Goal: Task Accomplishment & Management: Manage account settings

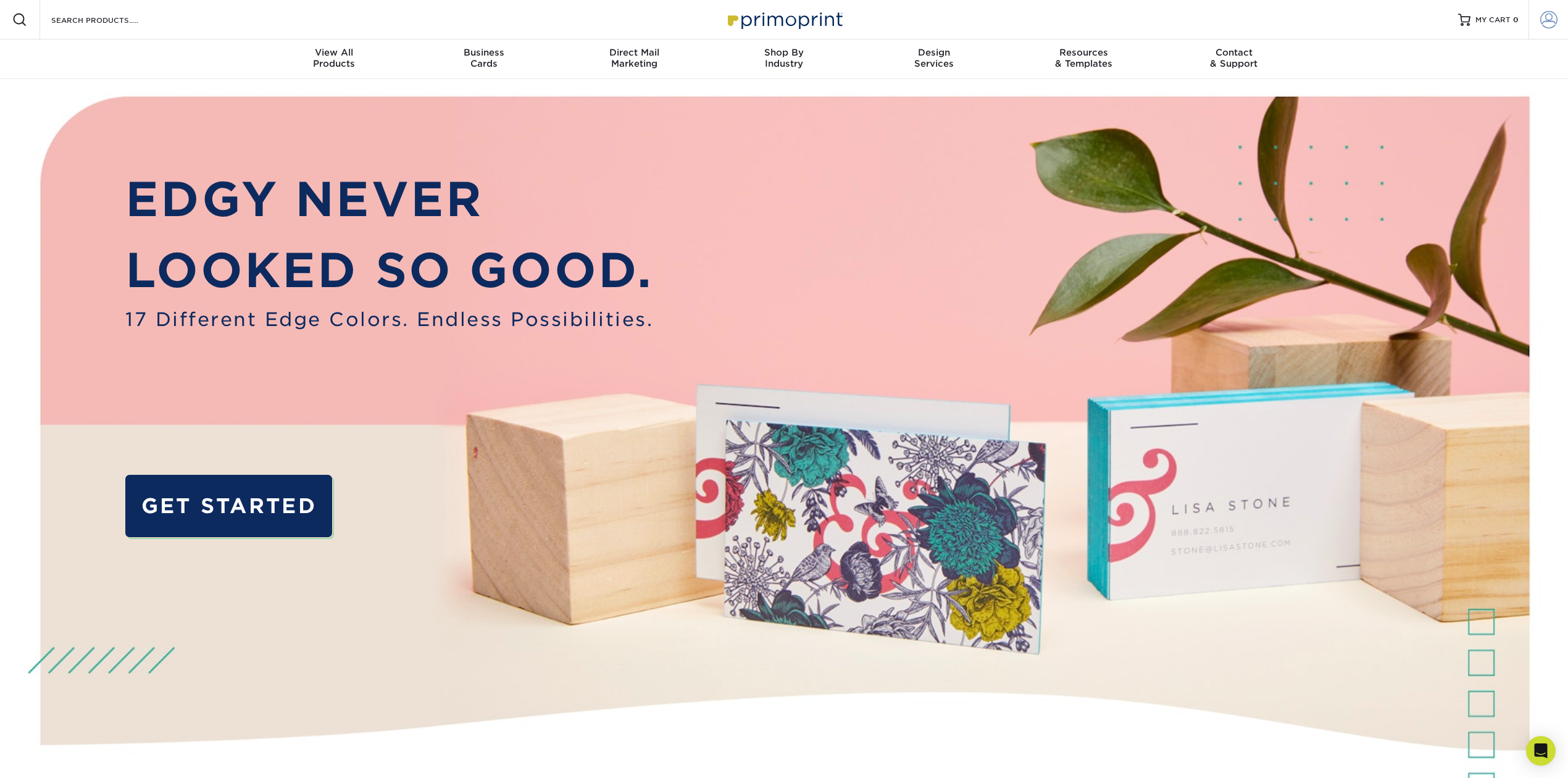
click at [1549, 20] on span at bounding box center [1548, 20] width 18 height 18
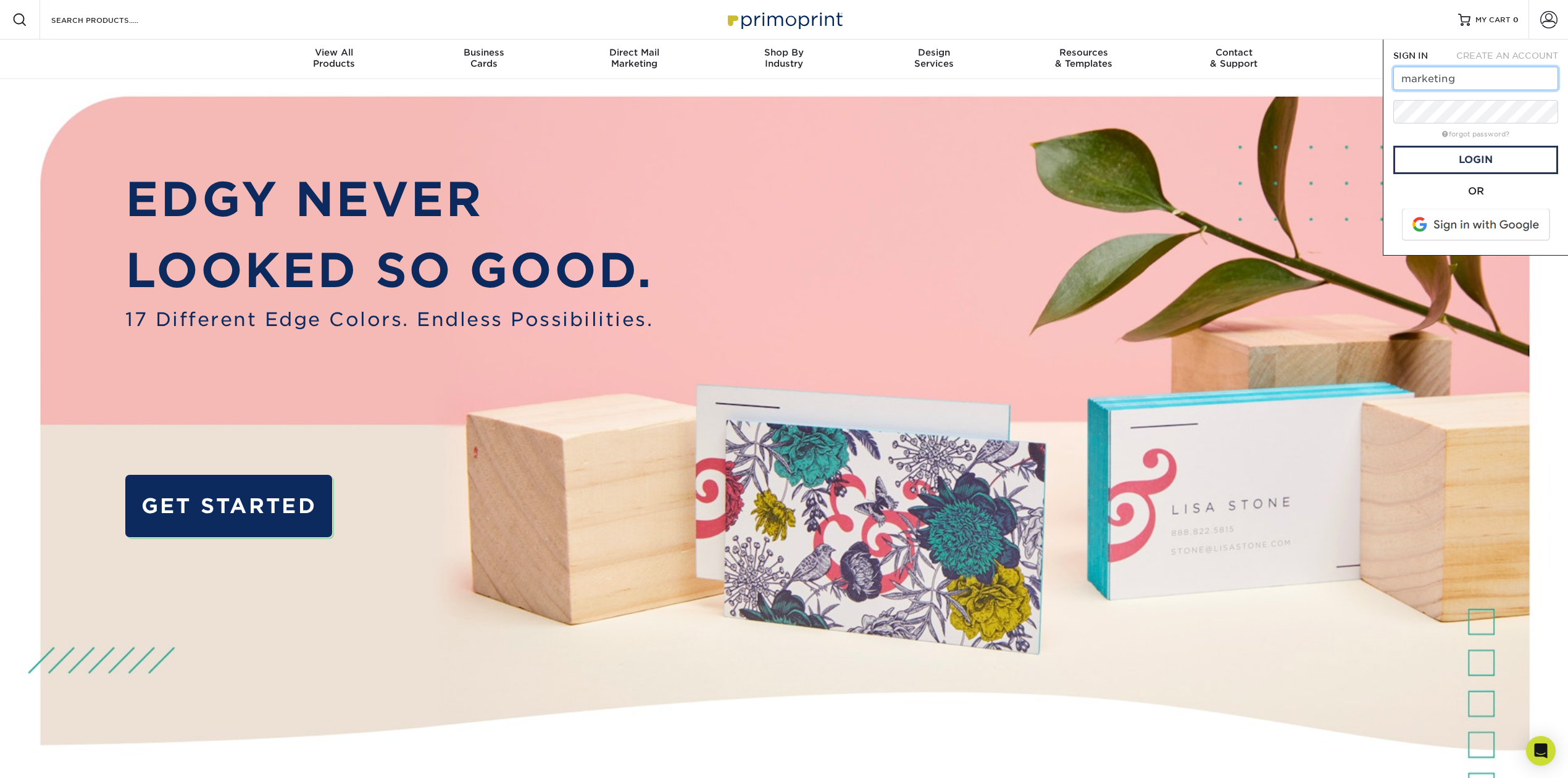
type input "marketing@kaplankirsch.com"
click at [1457, 161] on link "Login" at bounding box center [1475, 160] width 165 height 28
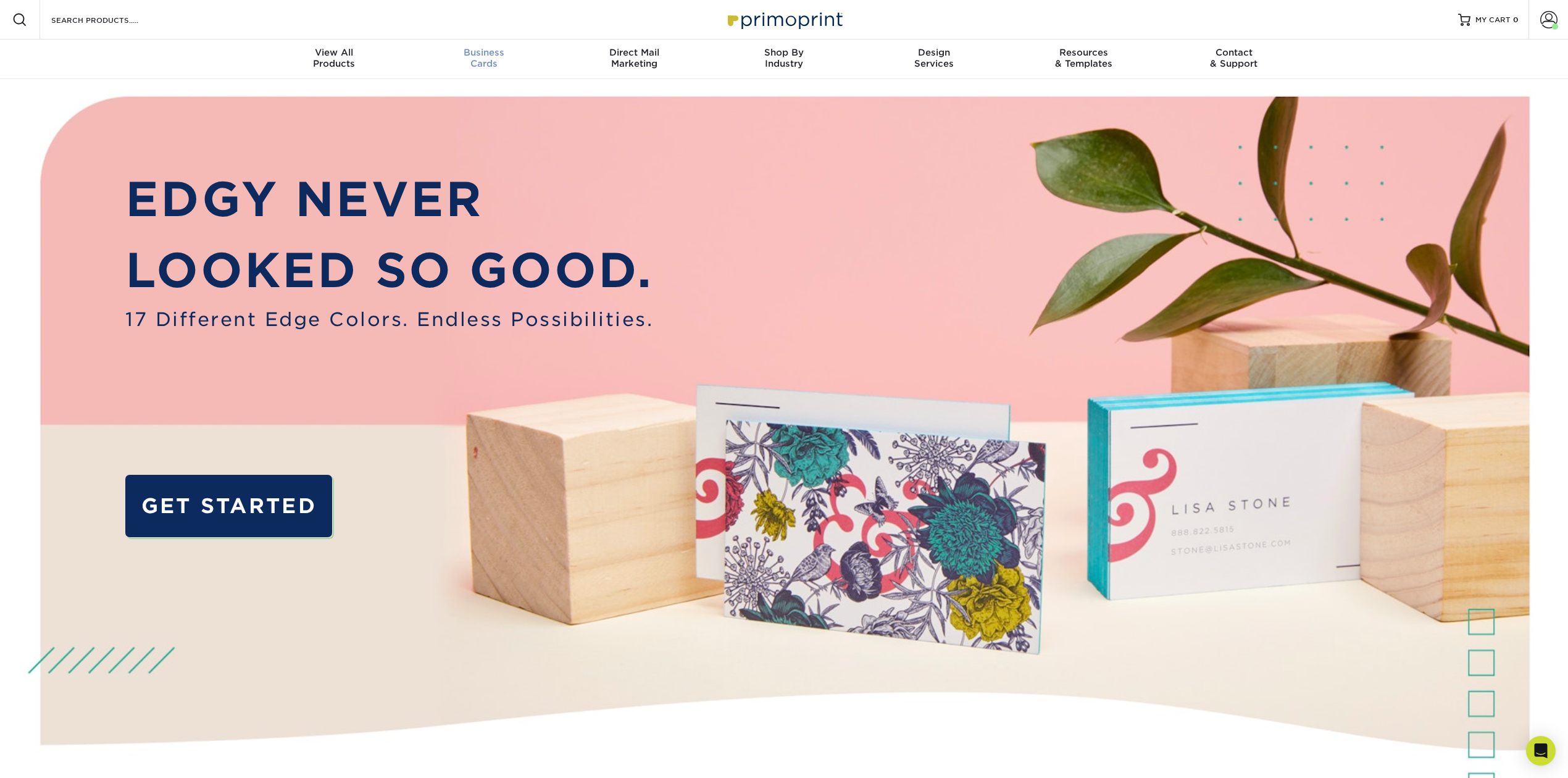
scroll to position [1, 0]
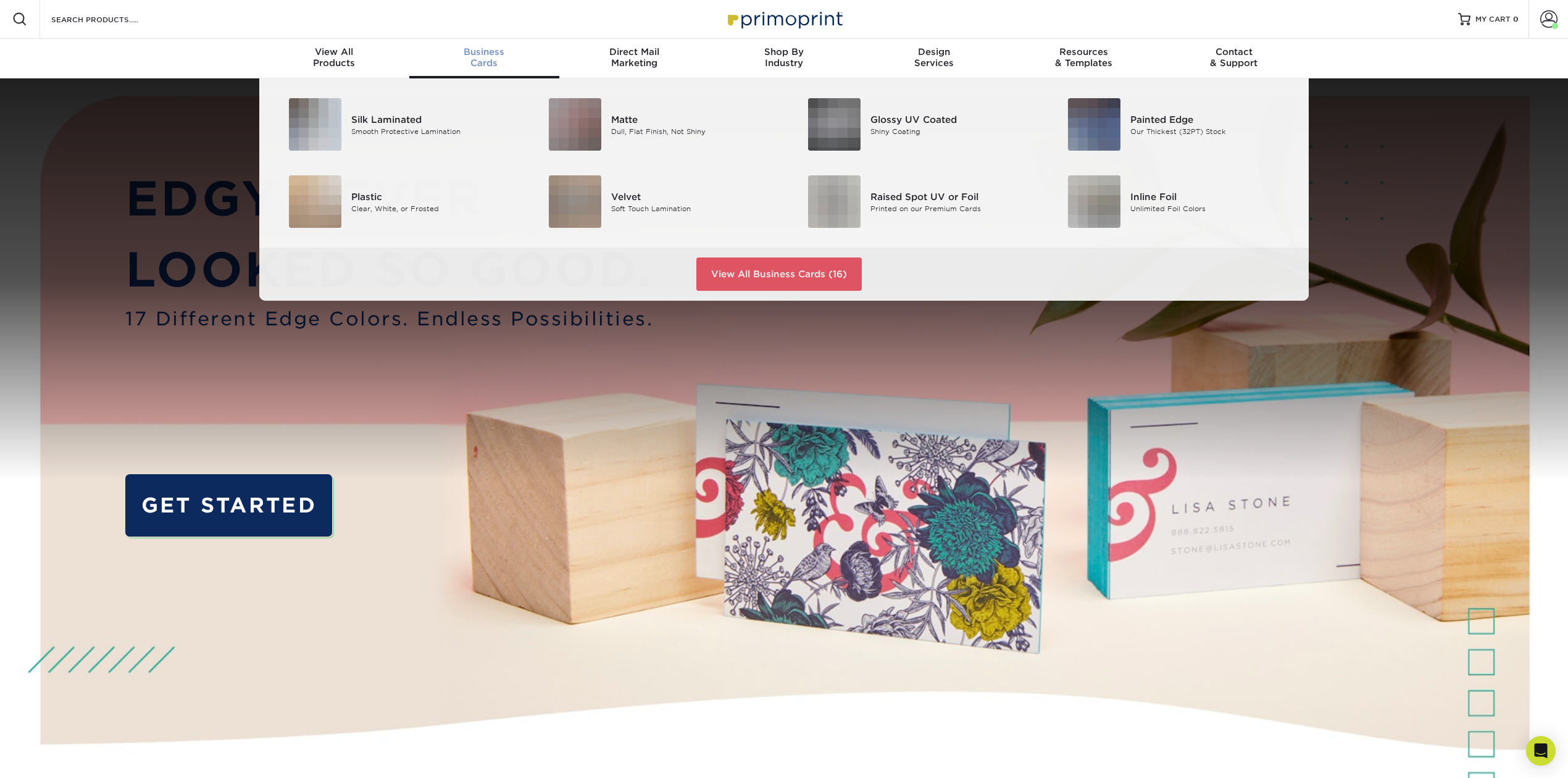
click at [489, 54] on span "Business" at bounding box center [484, 52] width 150 height 11
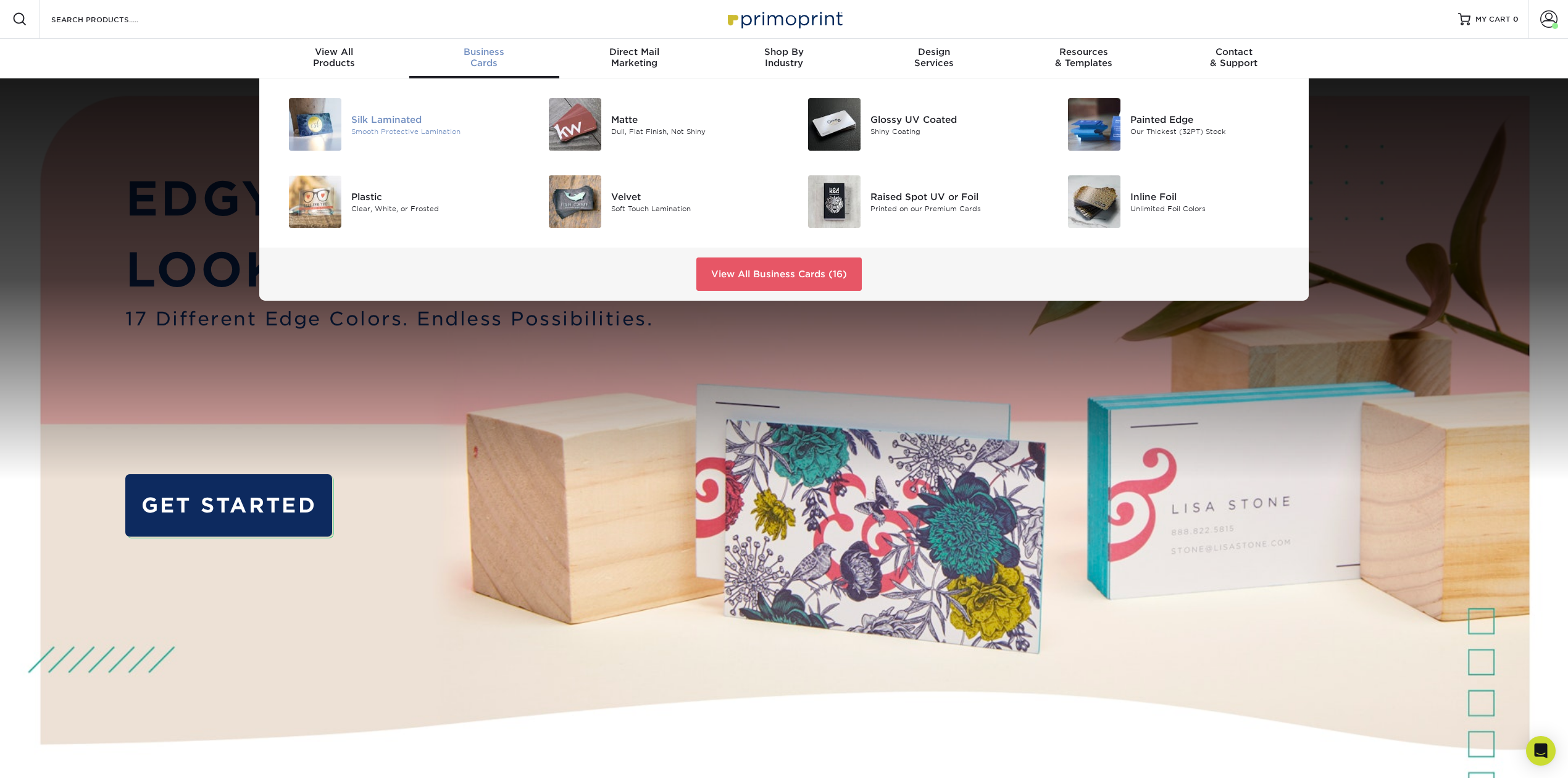
click at [394, 111] on div "Silk Laminated Smooth Protective Lamination" at bounding box center [438, 125] width 173 height 53
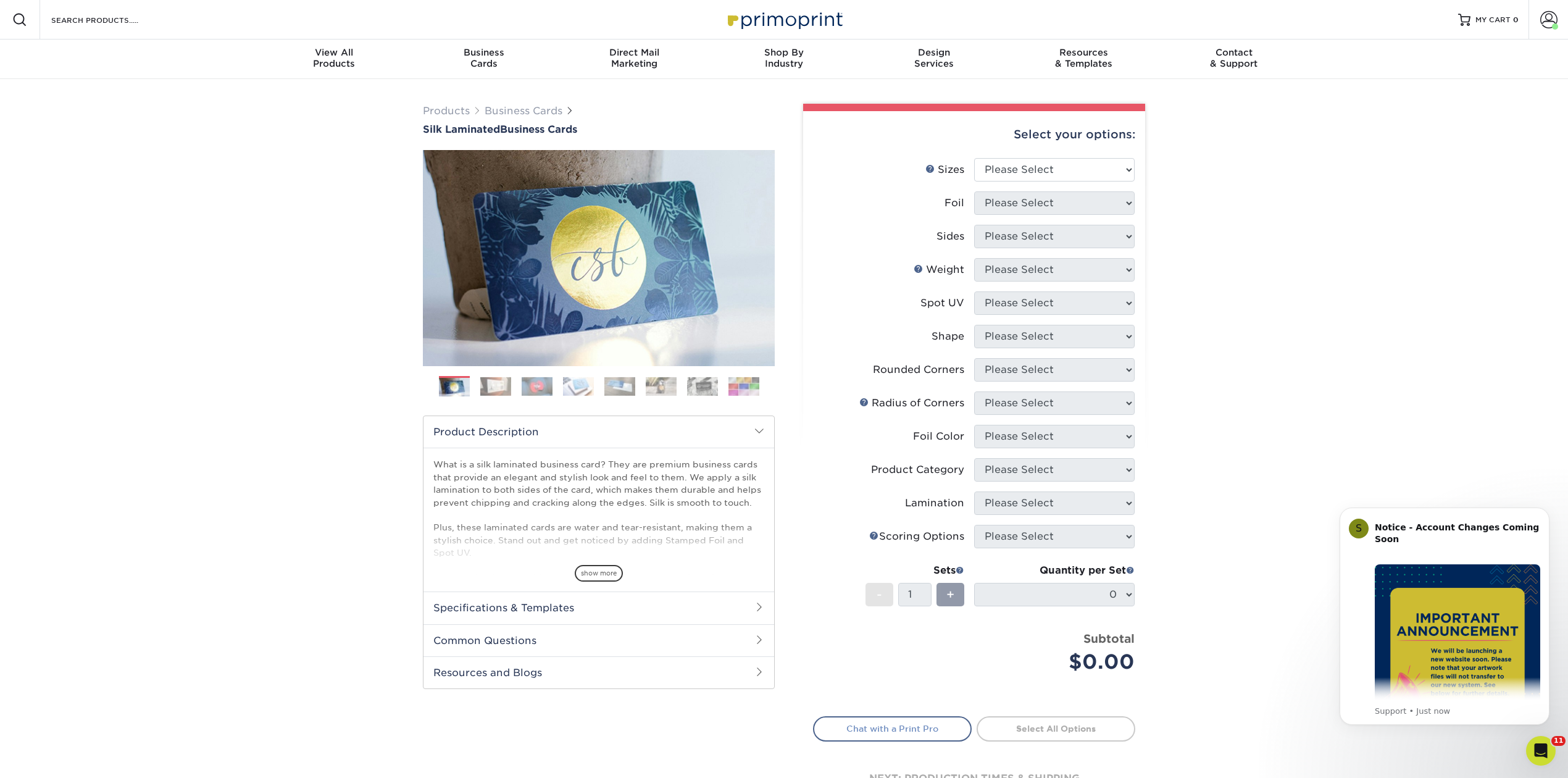
click at [898, 725] on link "Chat with a Print Pro" at bounding box center [892, 728] width 159 height 25
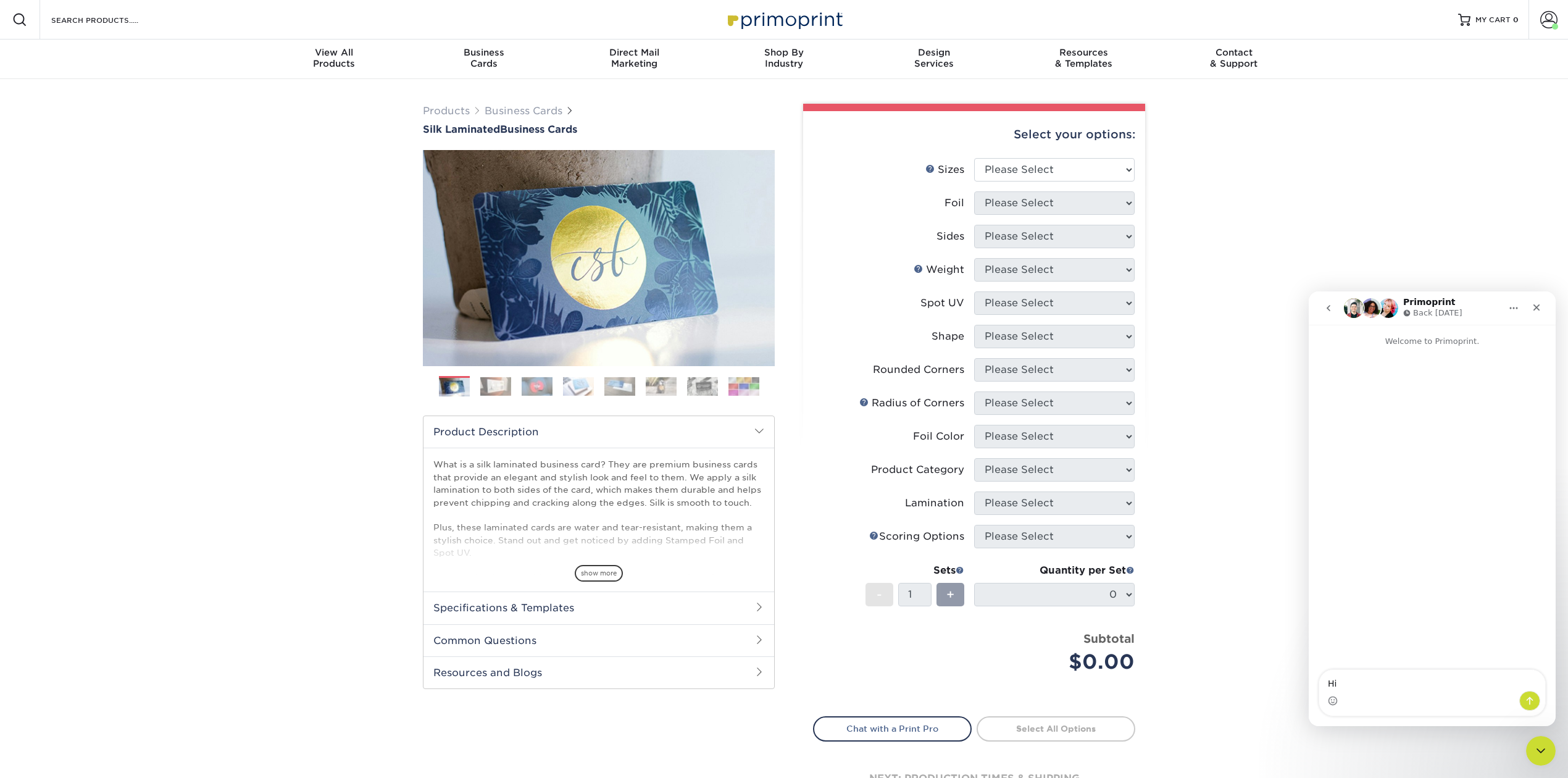
type textarea "H"
click at [1545, 20] on span at bounding box center [1548, 20] width 18 height 18
click at [1431, 160] on link "Logout" at bounding box center [1476, 167] width 155 height 15
